Goal: Learn about a topic

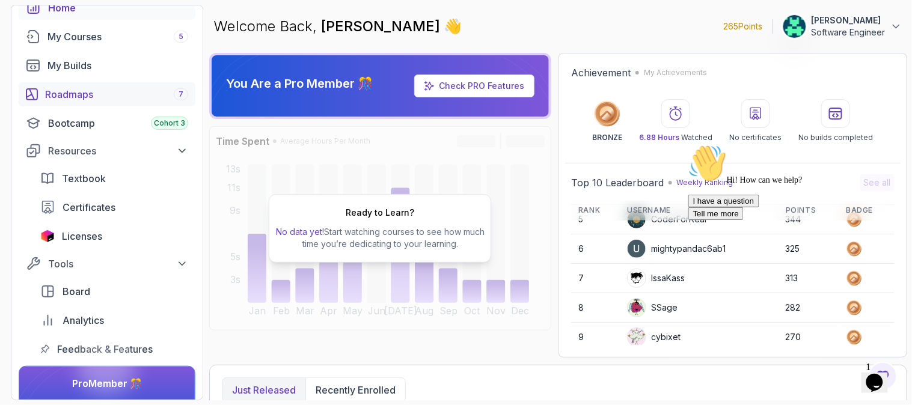
scroll to position [48, 0]
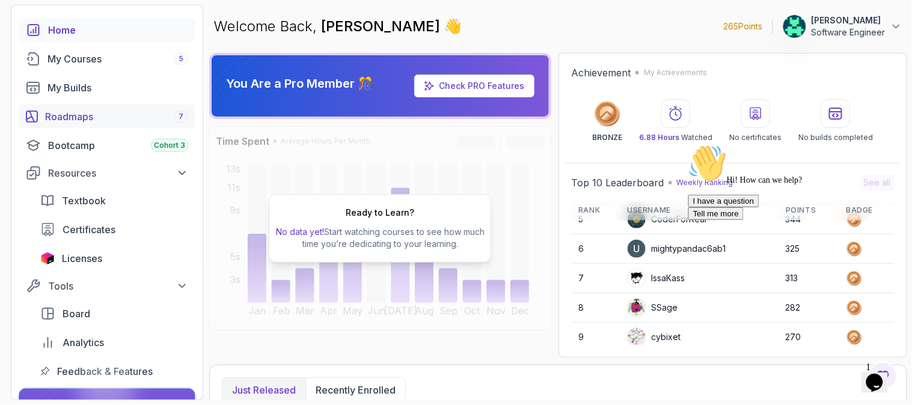
click at [88, 118] on div "Roadmaps 7" at bounding box center [116, 116] width 143 height 14
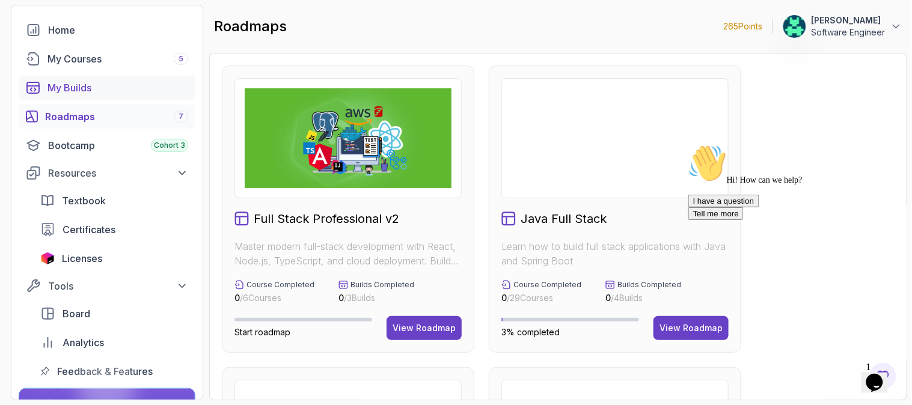
click at [76, 90] on div "My Builds" at bounding box center [117, 88] width 141 height 14
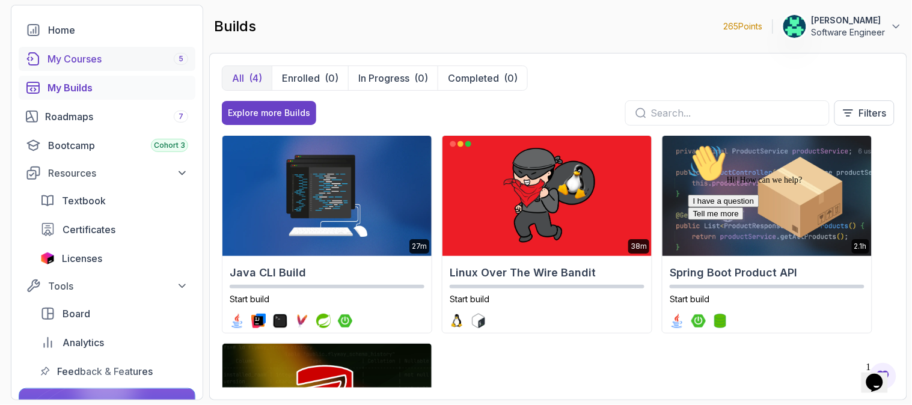
click at [88, 59] on div "My Courses 5" at bounding box center [117, 59] width 141 height 14
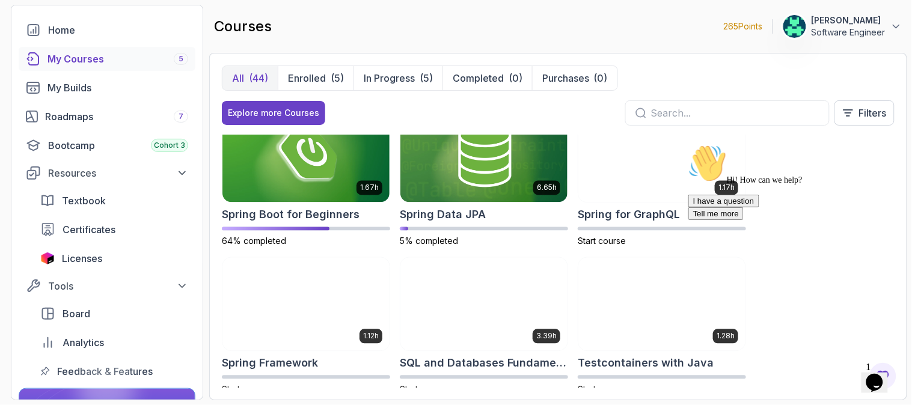
scroll to position [1783, 0]
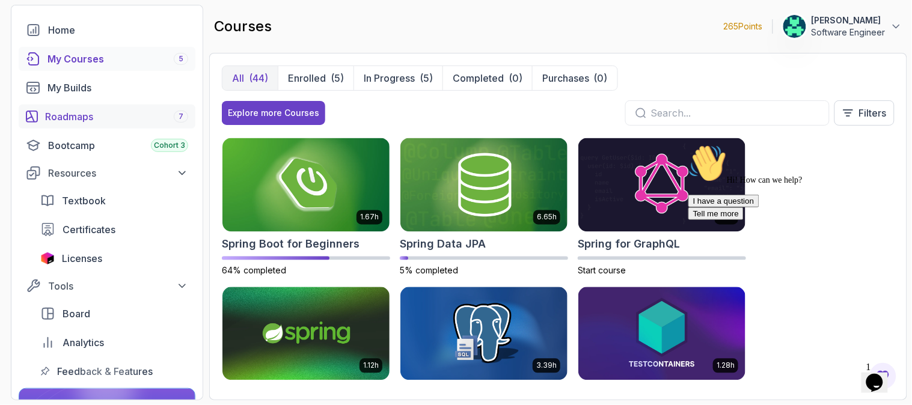
click at [112, 115] on div "Roadmaps 7" at bounding box center [116, 116] width 143 height 14
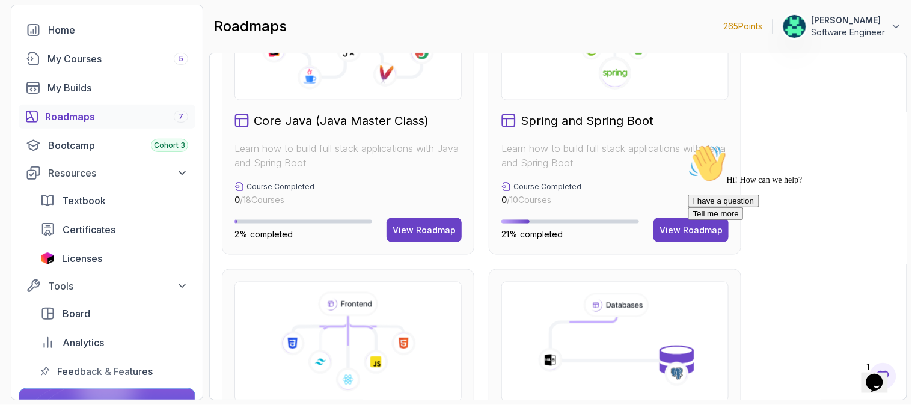
scroll to position [400, 0]
click at [416, 233] on div "View Roadmap" at bounding box center [424, 230] width 63 height 12
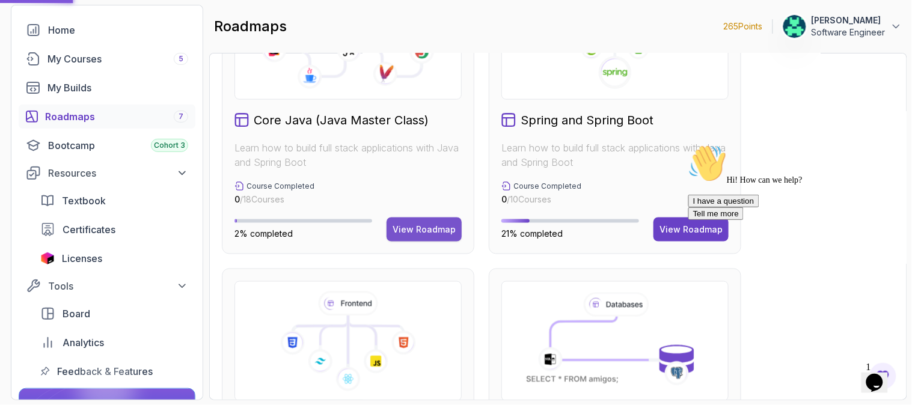
scroll to position [668, 0]
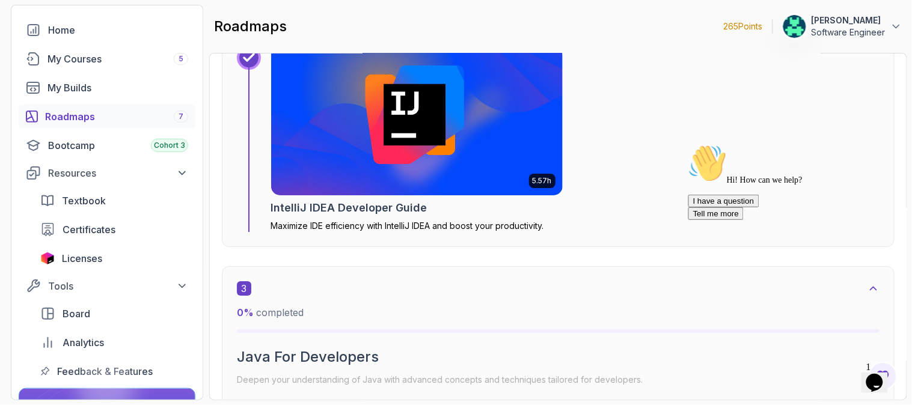
scroll to position [1068, 0]
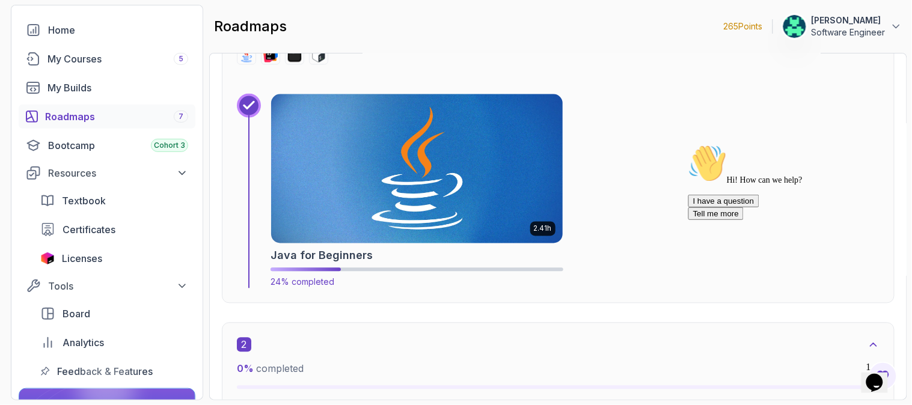
scroll to position [534, 0]
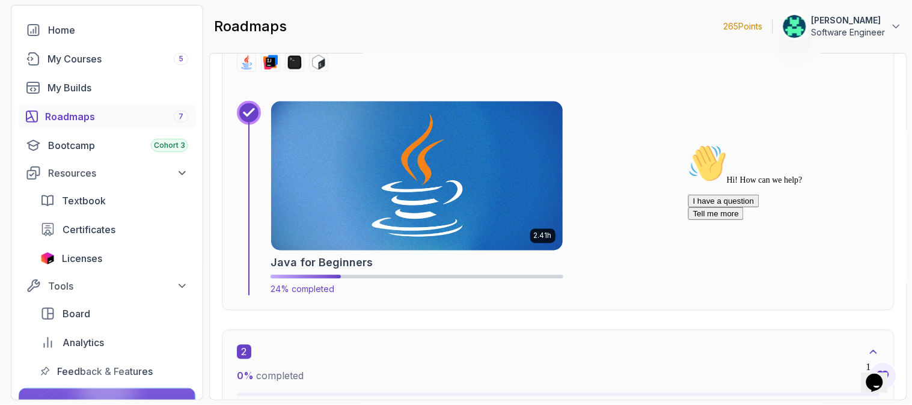
click at [379, 179] on img at bounding box center [417, 176] width 306 height 156
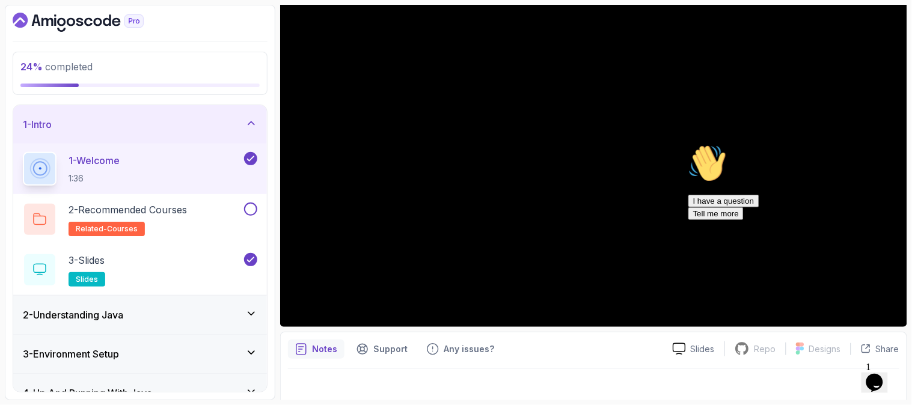
scroll to position [142, 0]
